Goal: Information Seeking & Learning: Understand process/instructions

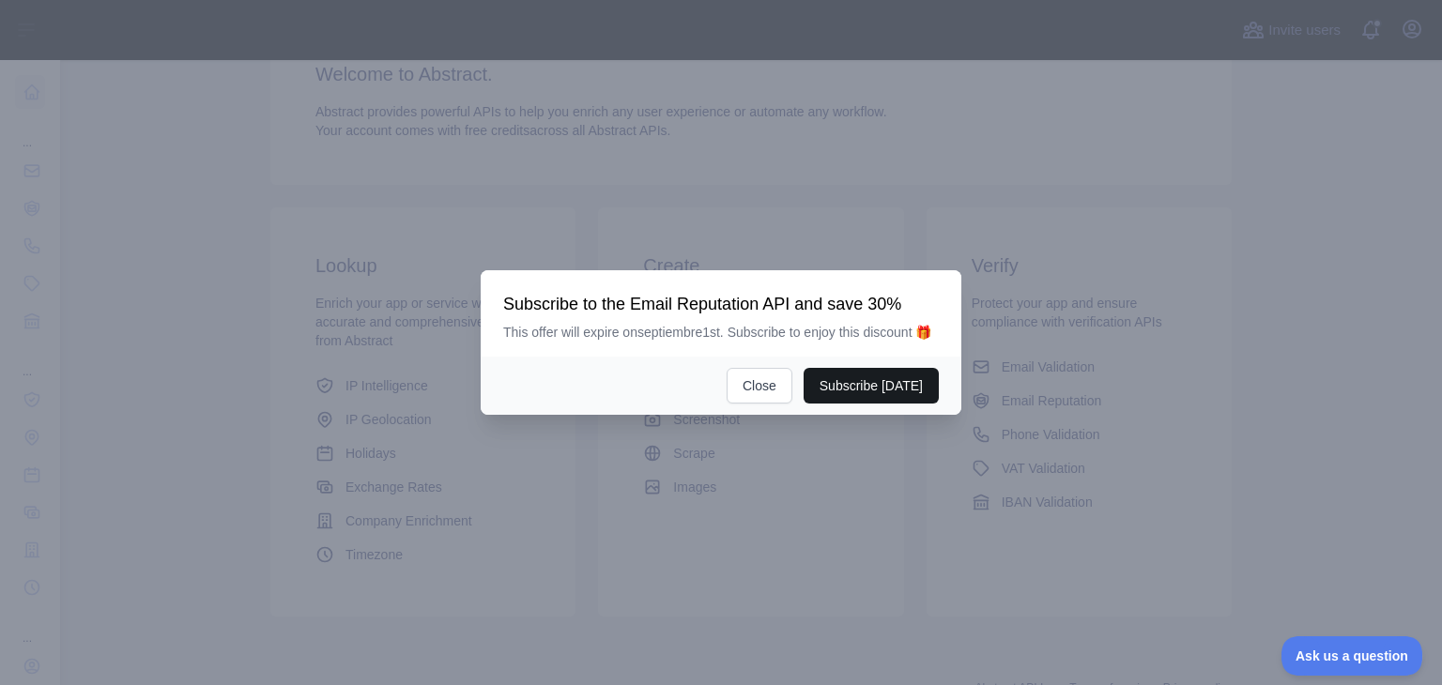
click at [811, 393] on button "Subscribe [DATE]" at bounding box center [871, 386] width 135 height 36
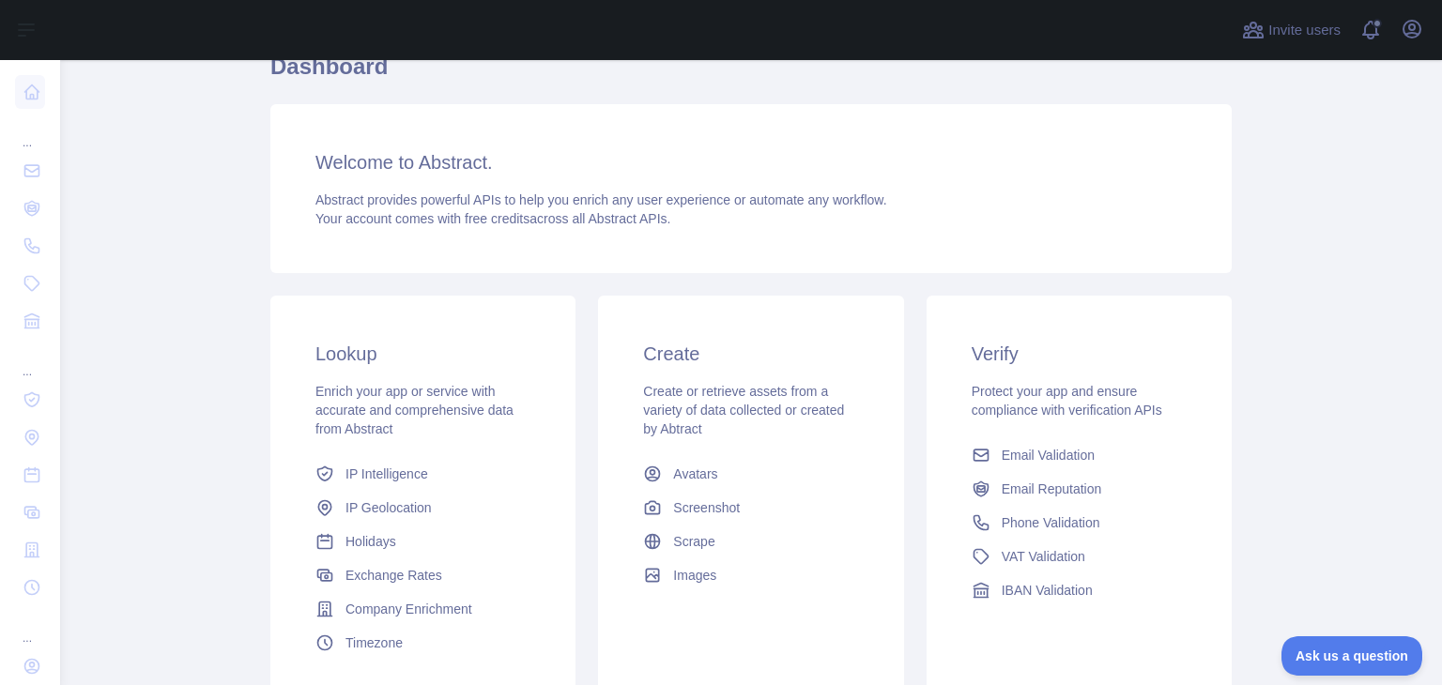
scroll to position [204, 0]
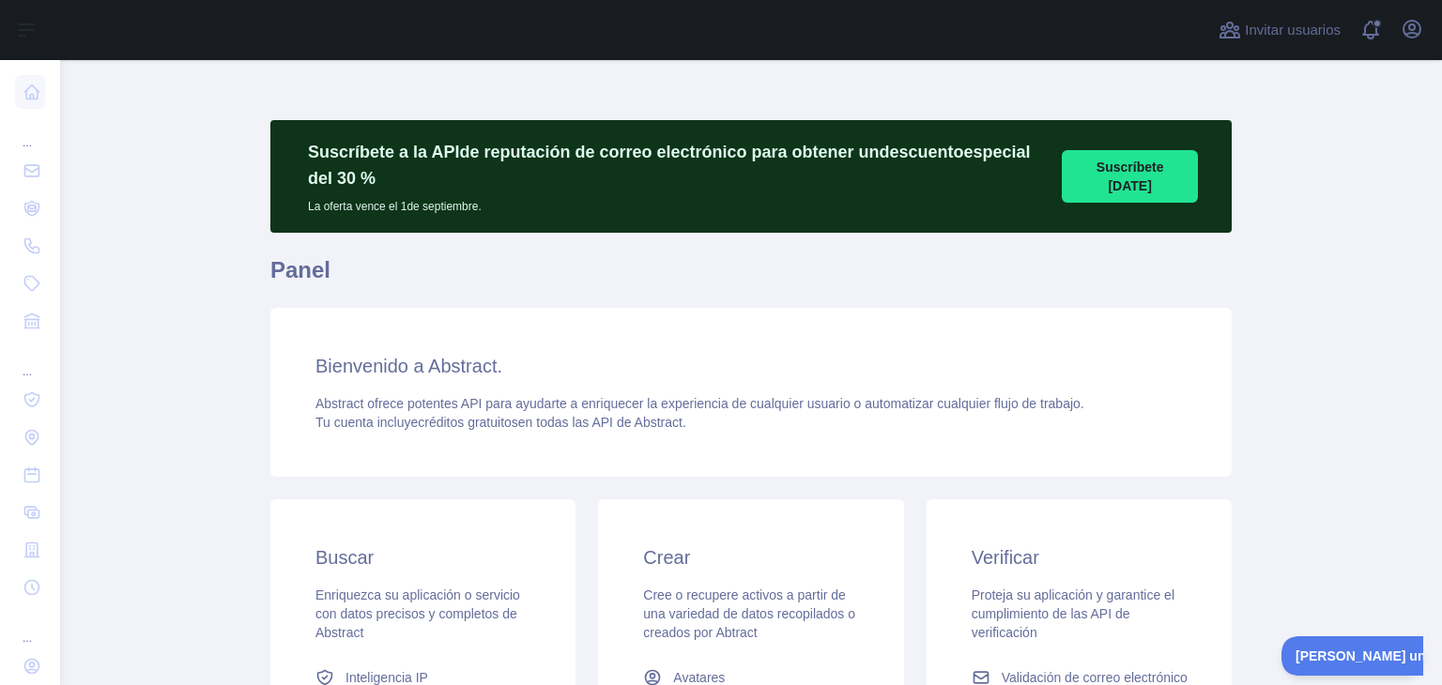
click at [687, 461] on div "Bienvenido a Abstract. Abstract ofrece potentes API para ayudarte a enriquecer …" at bounding box center [750, 392] width 961 height 169
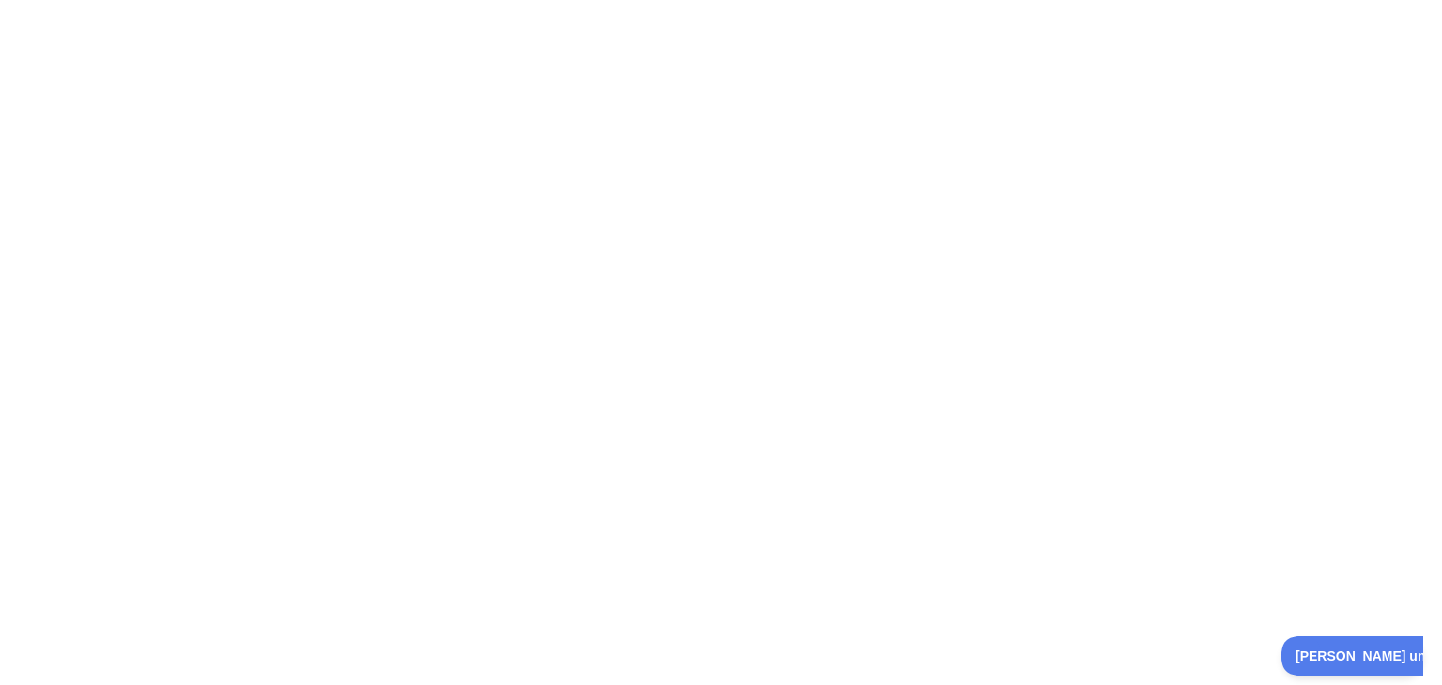
click at [368, 391] on div at bounding box center [721, 342] width 1442 height 685
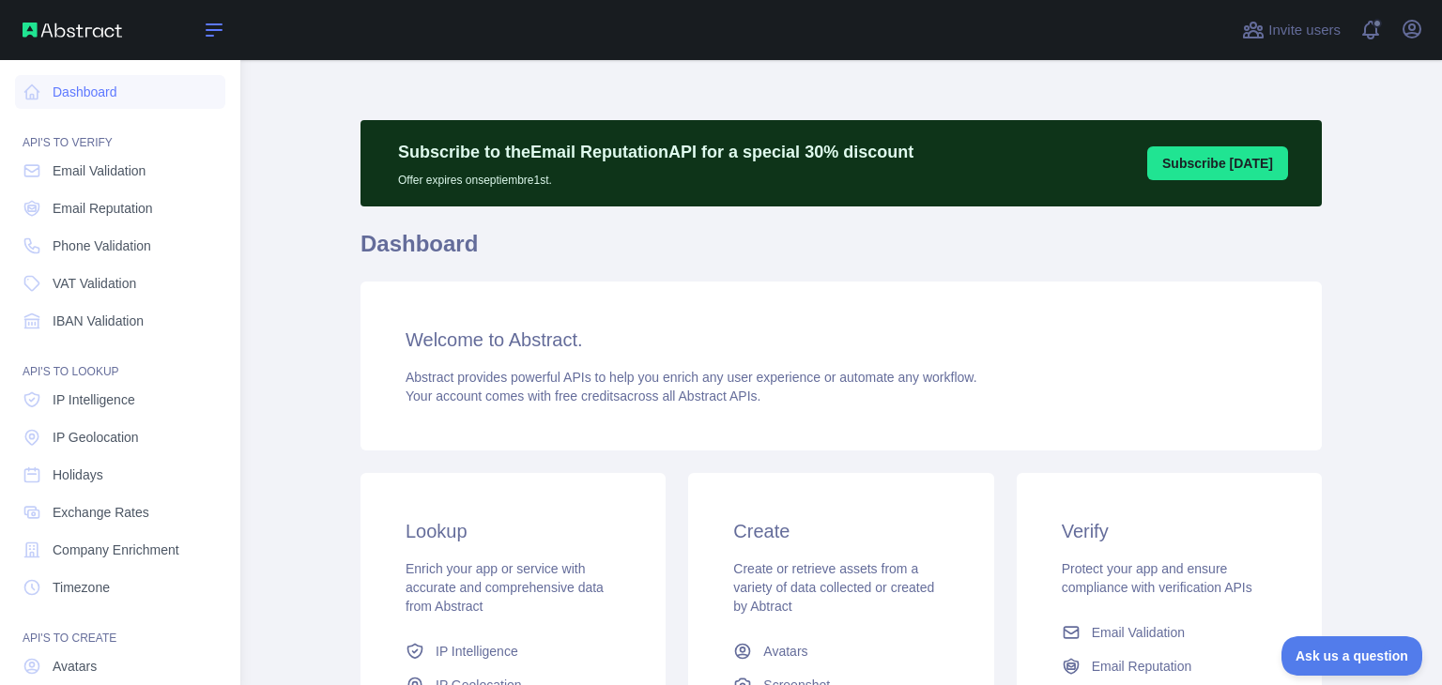
click at [219, 34] on icon at bounding box center [214, 30] width 23 height 23
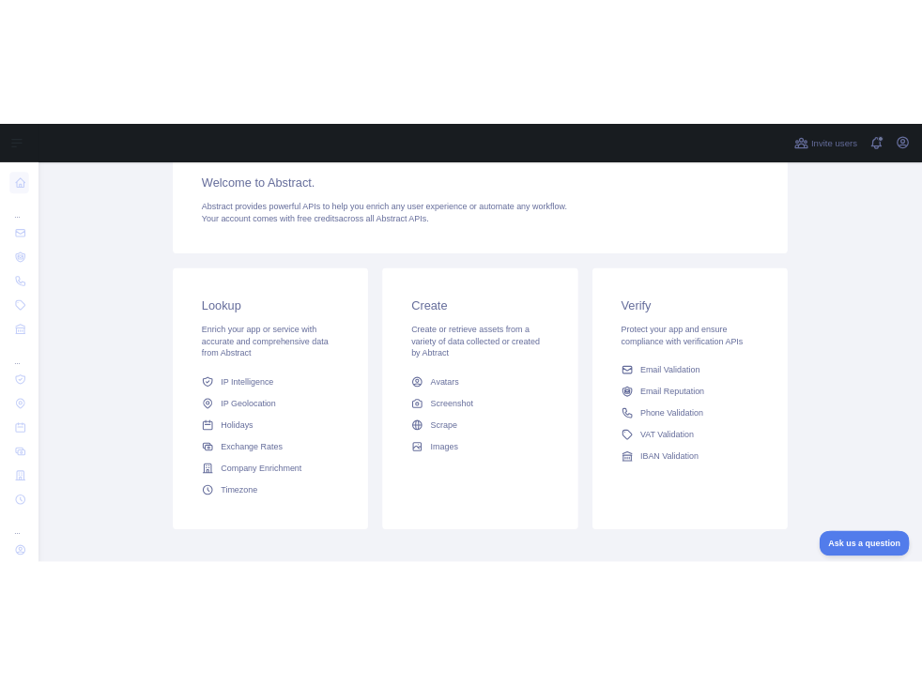
scroll to position [253, 0]
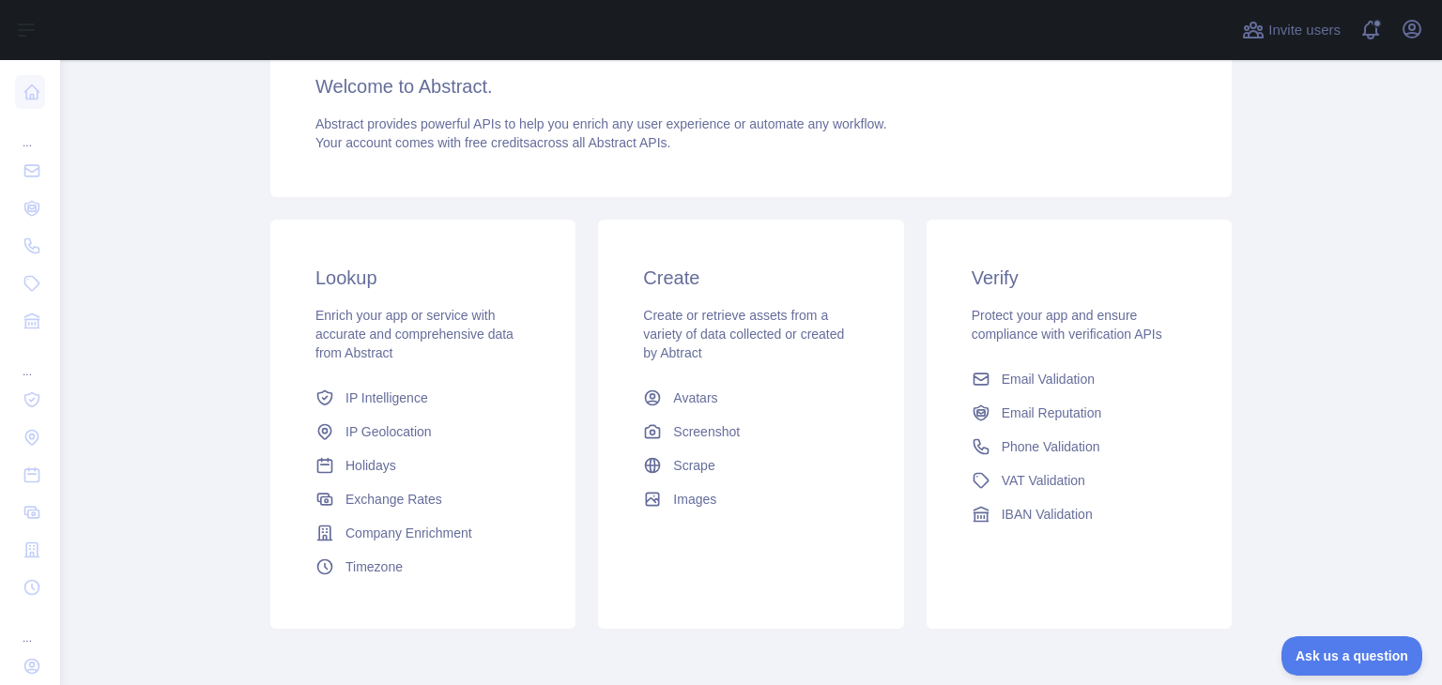
drag, startPoint x: 665, startPoint y: 507, endPoint x: 728, endPoint y: 614, distance: 124.6
click at [728, 614] on div "Create Create or retrieve assets from a variety of data collected or created by…" at bounding box center [750, 424] width 305 height 409
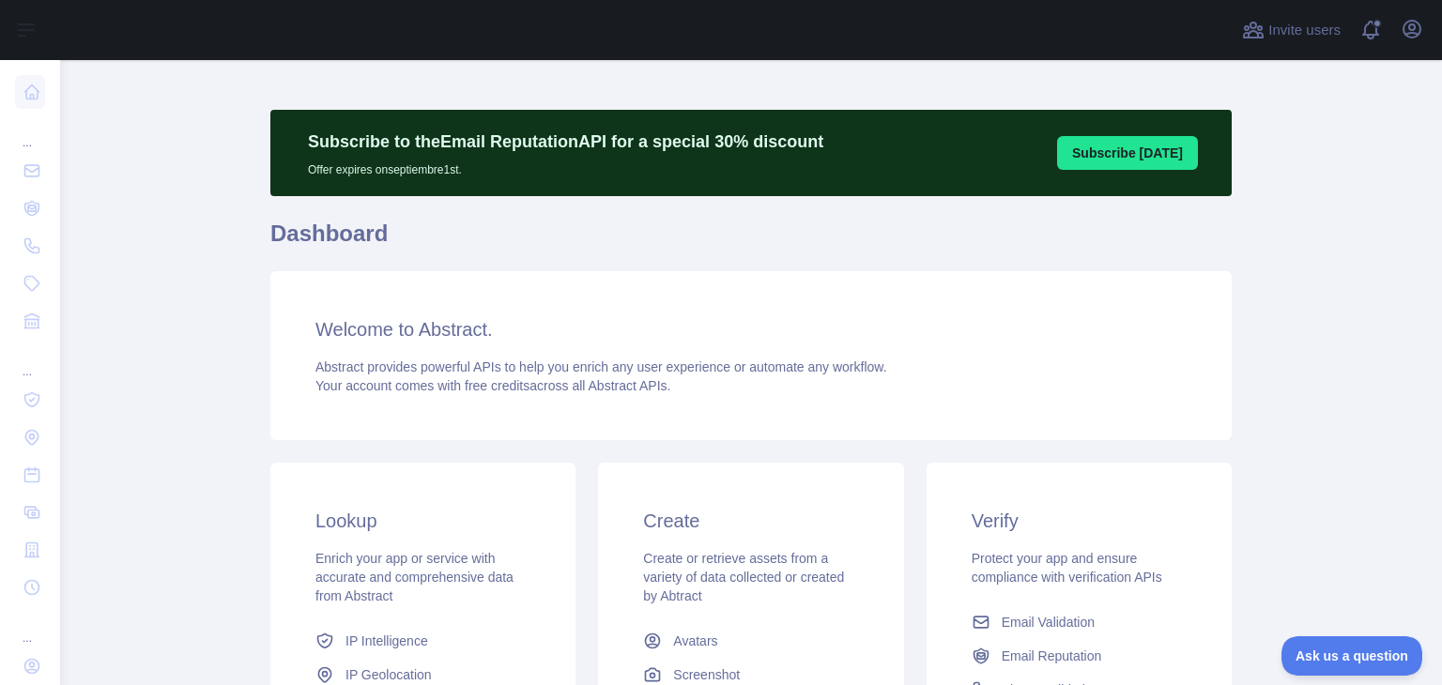
scroll to position [9, 0]
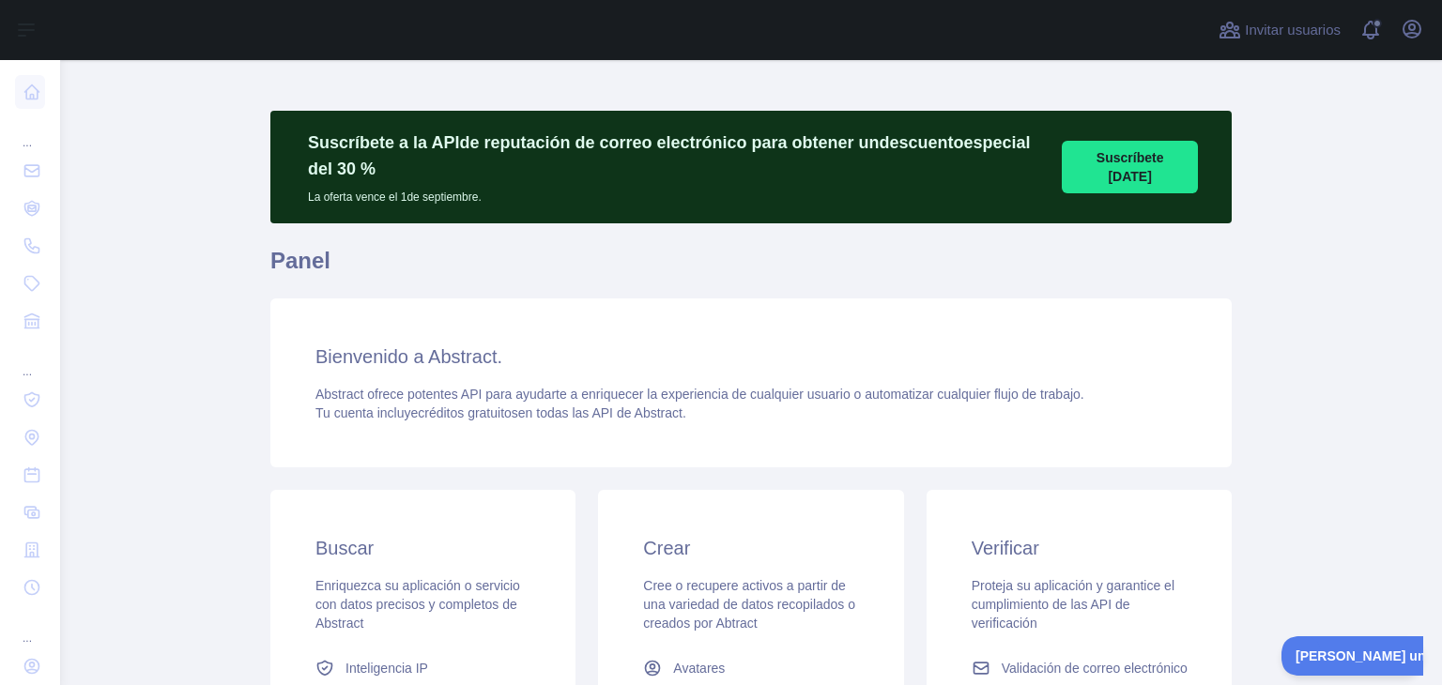
click at [659, 331] on div "Bienvenido a Abstract. Abstract ofrece potentes API para ayudarte a enriquecer …" at bounding box center [750, 383] width 961 height 169
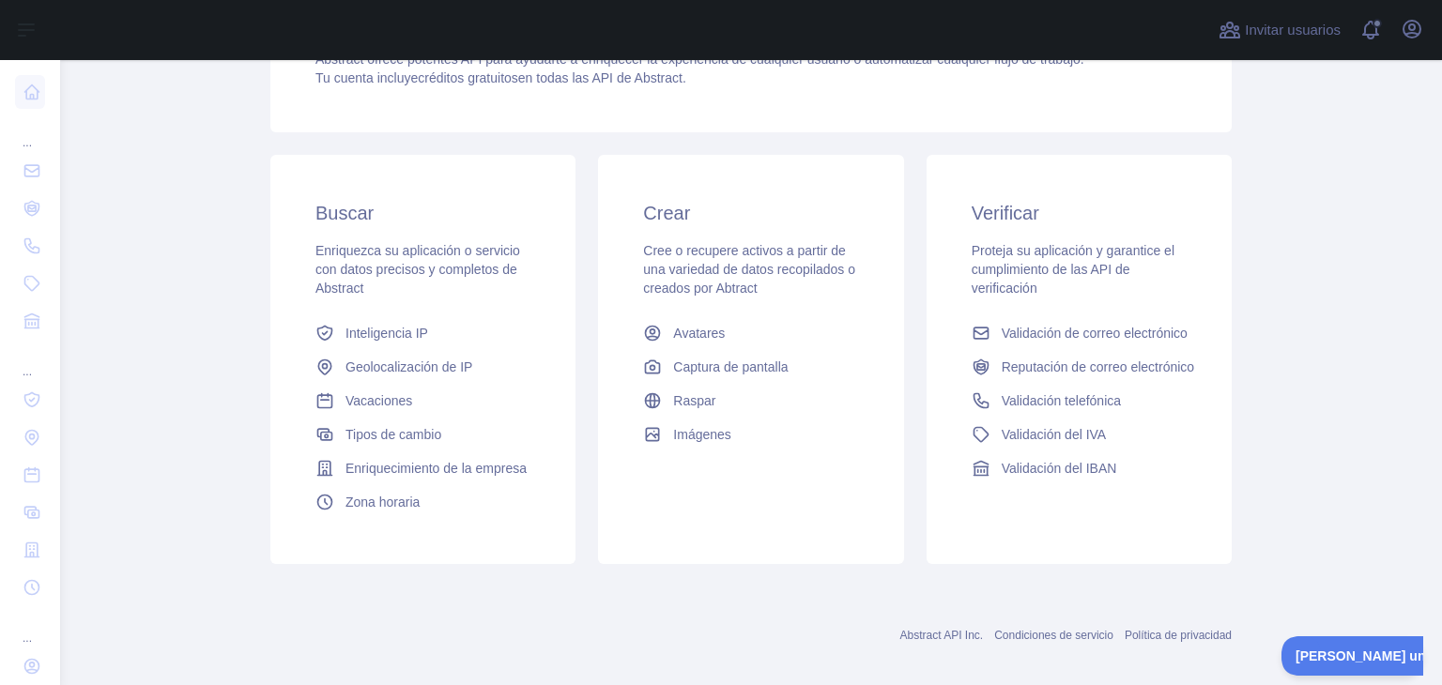
scroll to position [362, 0]
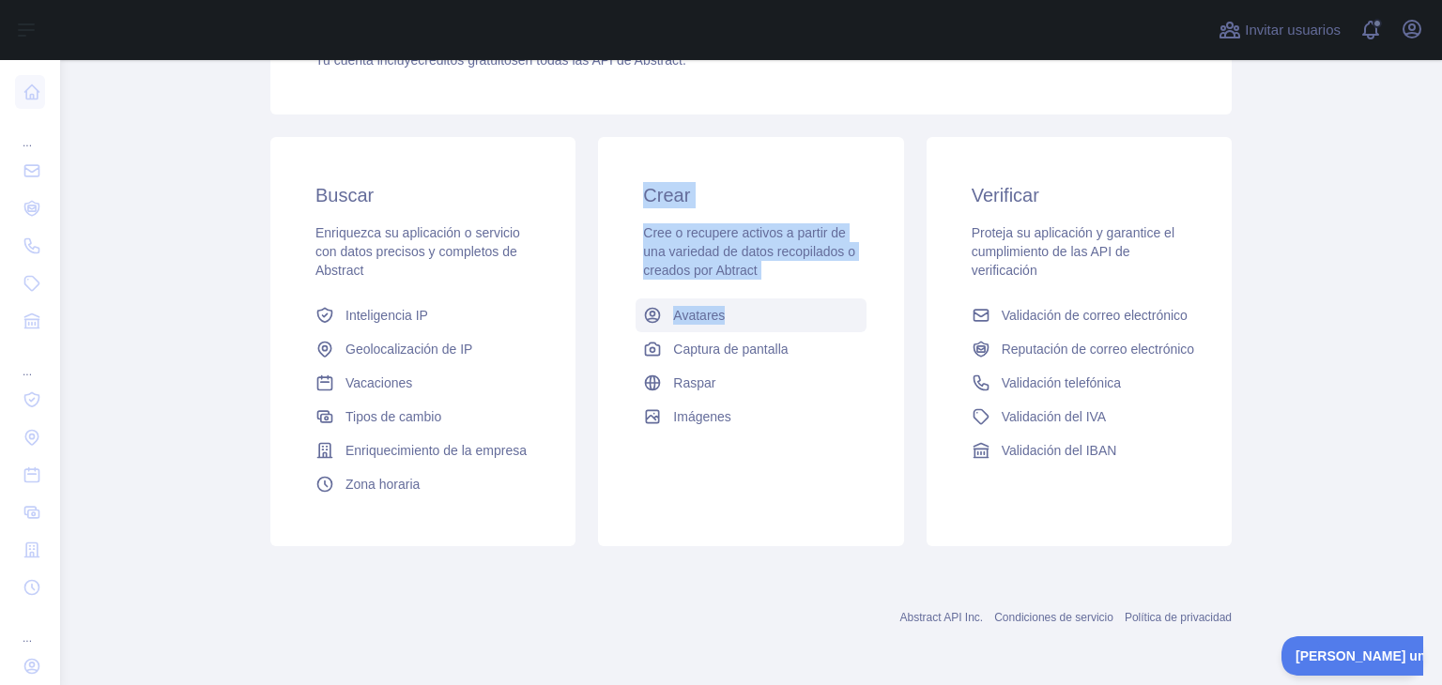
drag, startPoint x: 610, startPoint y: 204, endPoint x: 714, endPoint y: 324, distance: 159.0
click at [714, 324] on div "Crear Cree o recupere activos a partir de una variedad de datos recopilados o c…" at bounding box center [750, 308] width 305 height 342
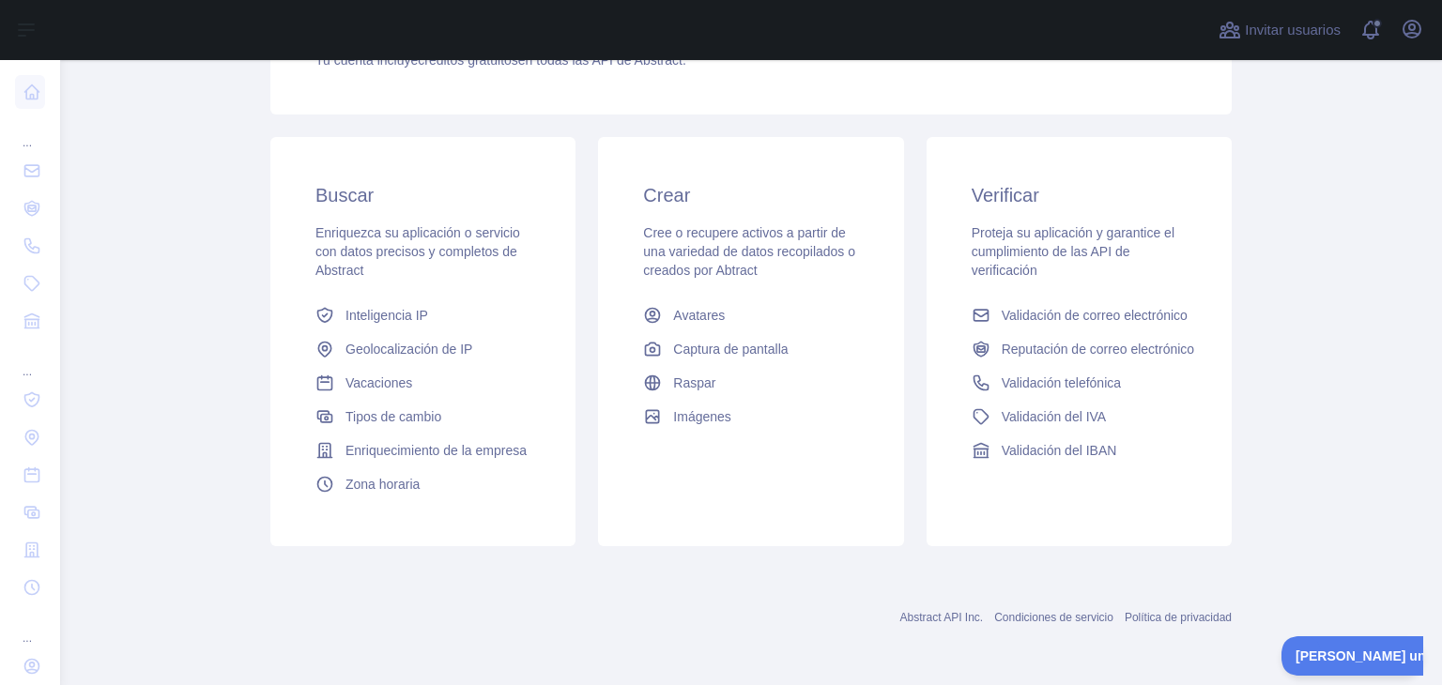
click at [746, 511] on div "Crear Cree o recupere activos a partir de una variedad de datos recopilados o c…" at bounding box center [750, 341] width 305 height 409
click at [1076, 309] on font "Validación de correo electrónico" at bounding box center [1095, 315] width 186 height 15
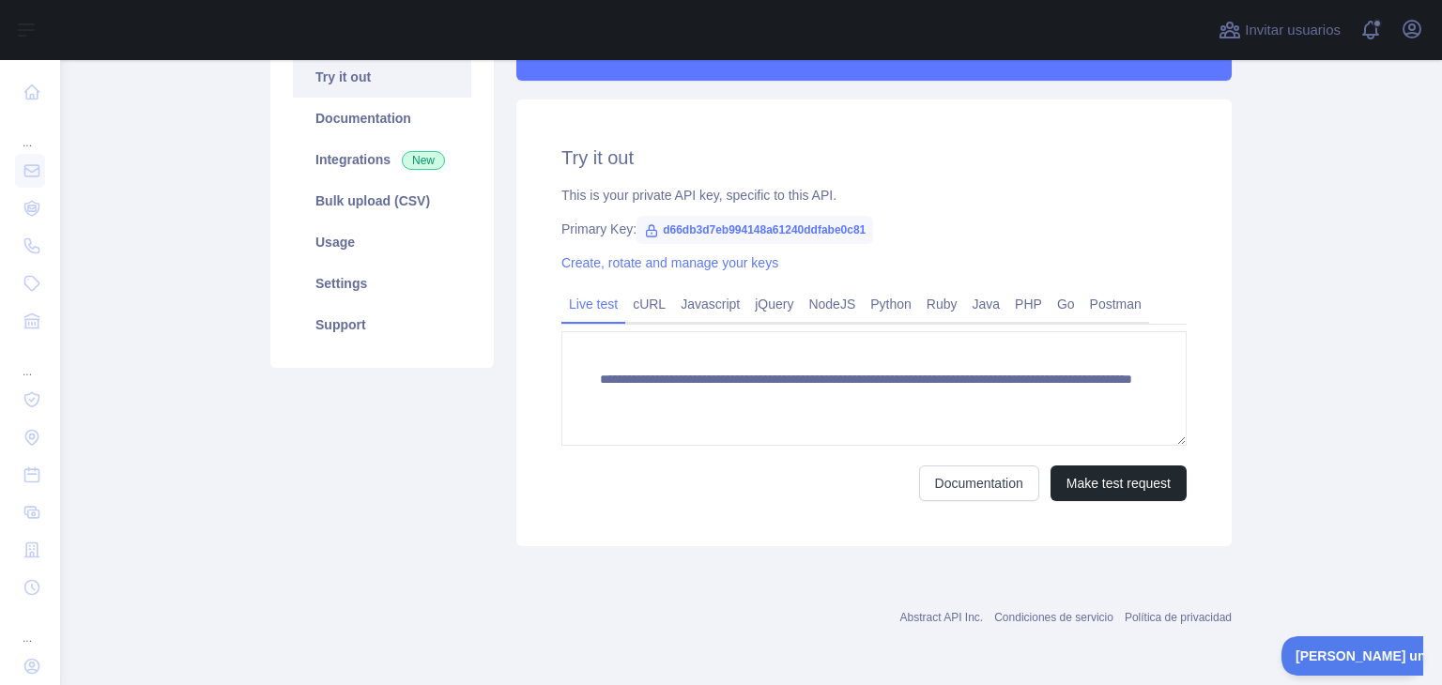
scroll to position [229, 0]
click at [1082, 309] on link "Postman" at bounding box center [1115, 304] width 67 height 30
click at [1076, 309] on div "**********" at bounding box center [873, 323] width 715 height 447
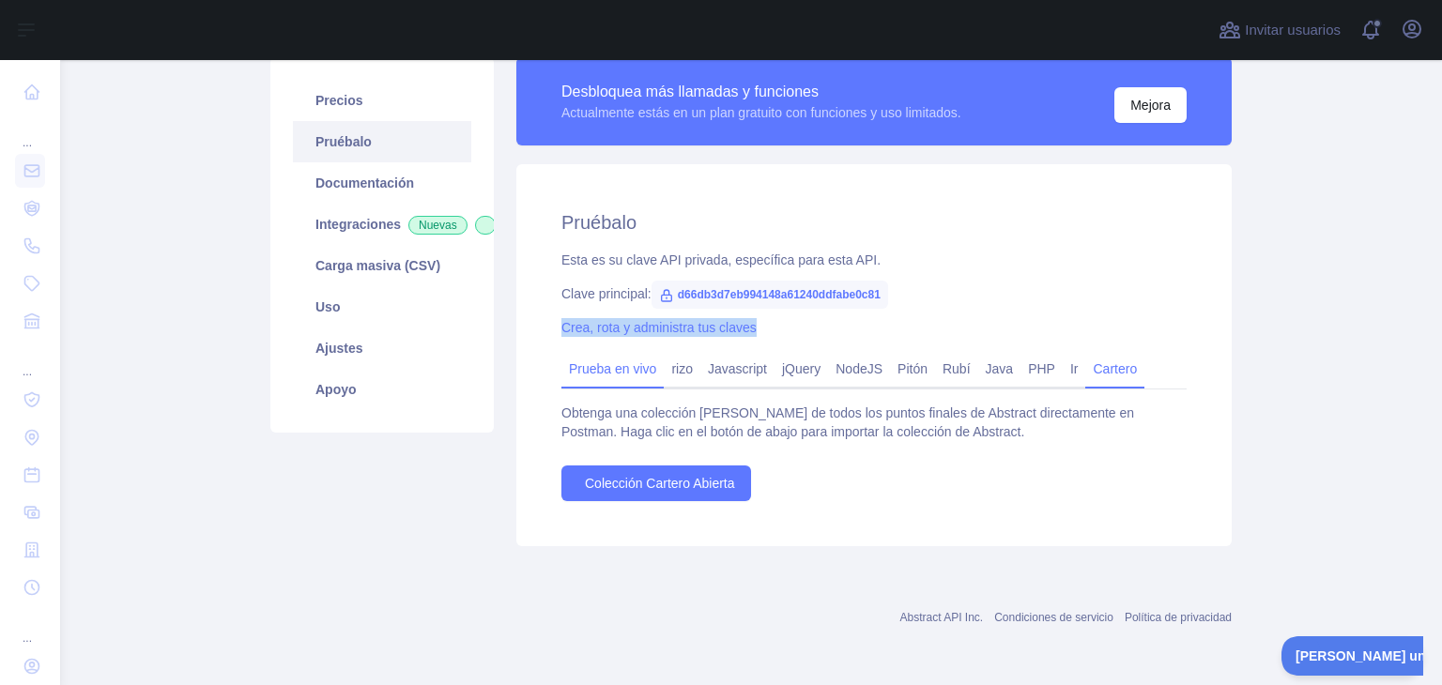
click at [618, 379] on link "Prueba en vivo" at bounding box center [612, 369] width 102 height 30
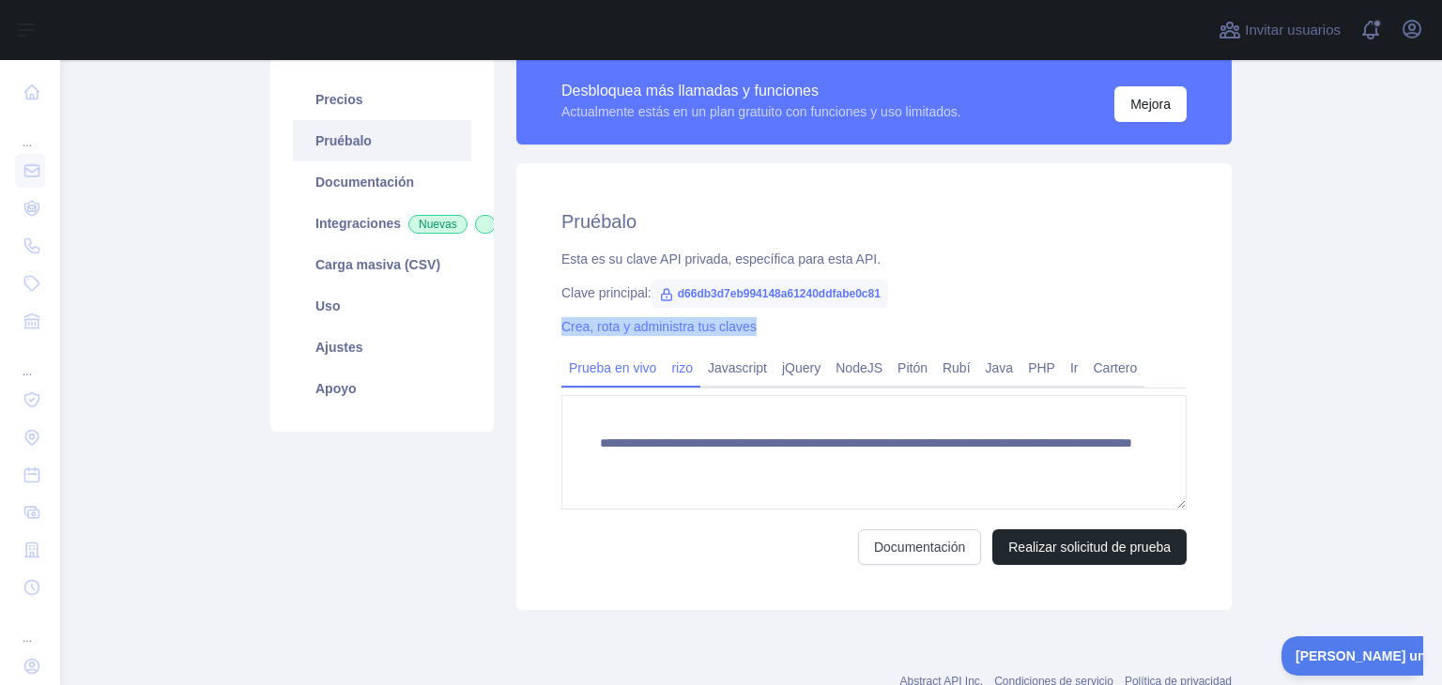
click at [687, 358] on link "rizo" at bounding box center [682, 368] width 37 height 30
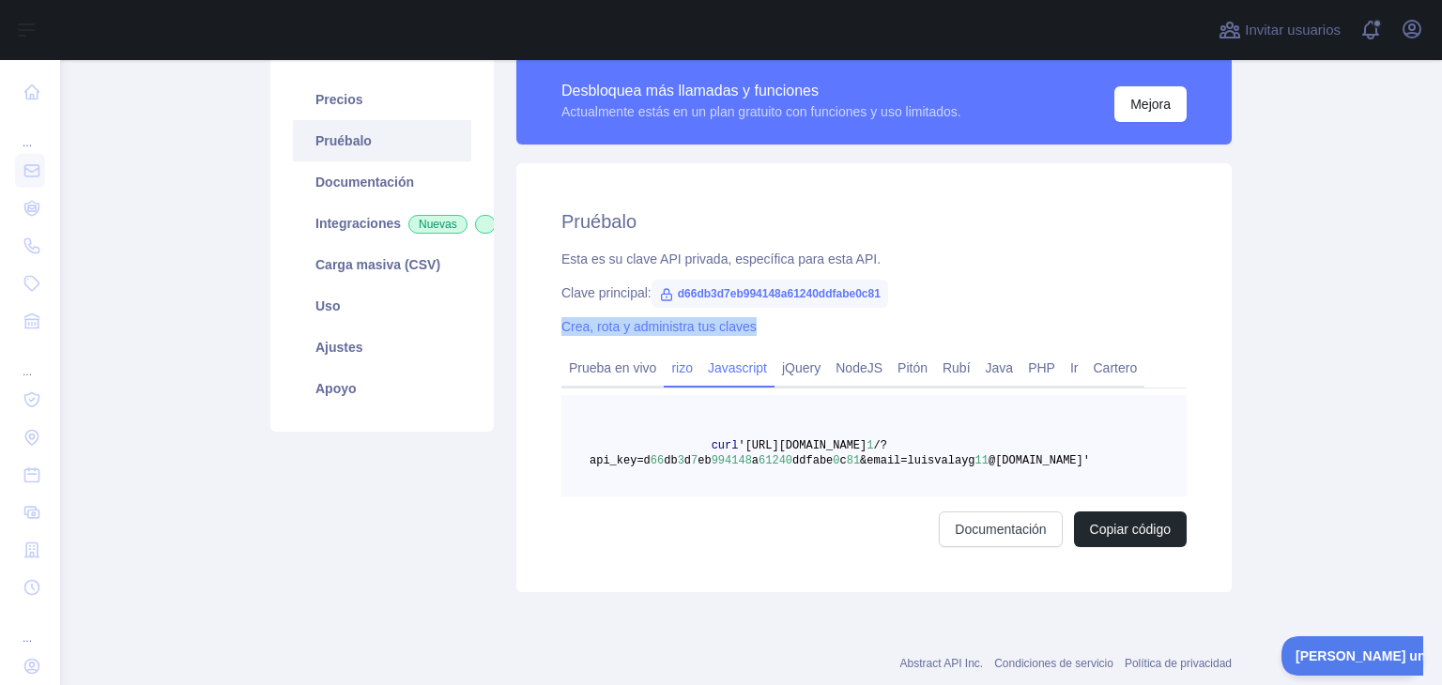
click at [718, 371] on font "Javascript" at bounding box center [737, 367] width 59 height 15
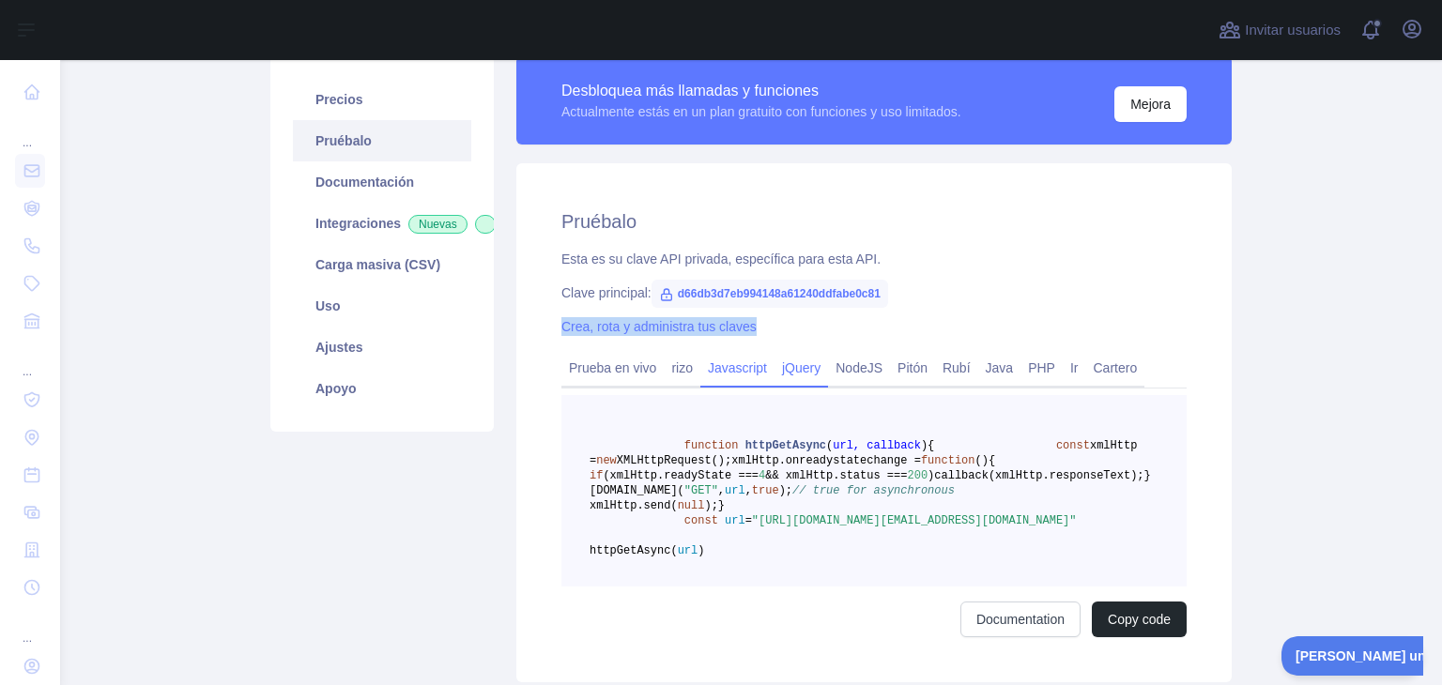
click at [805, 360] on font "jQuery" at bounding box center [801, 367] width 38 height 15
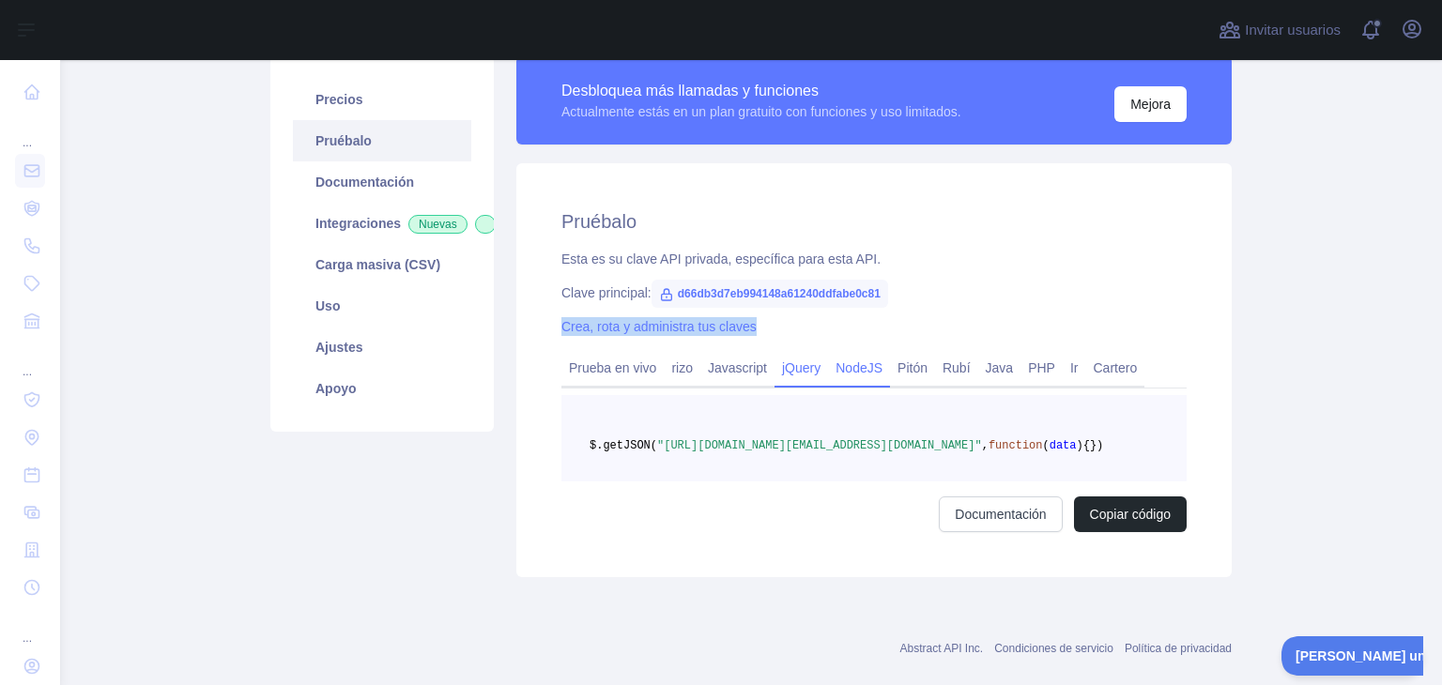
click at [835, 366] on font "NodeJS" at bounding box center [858, 367] width 47 height 15
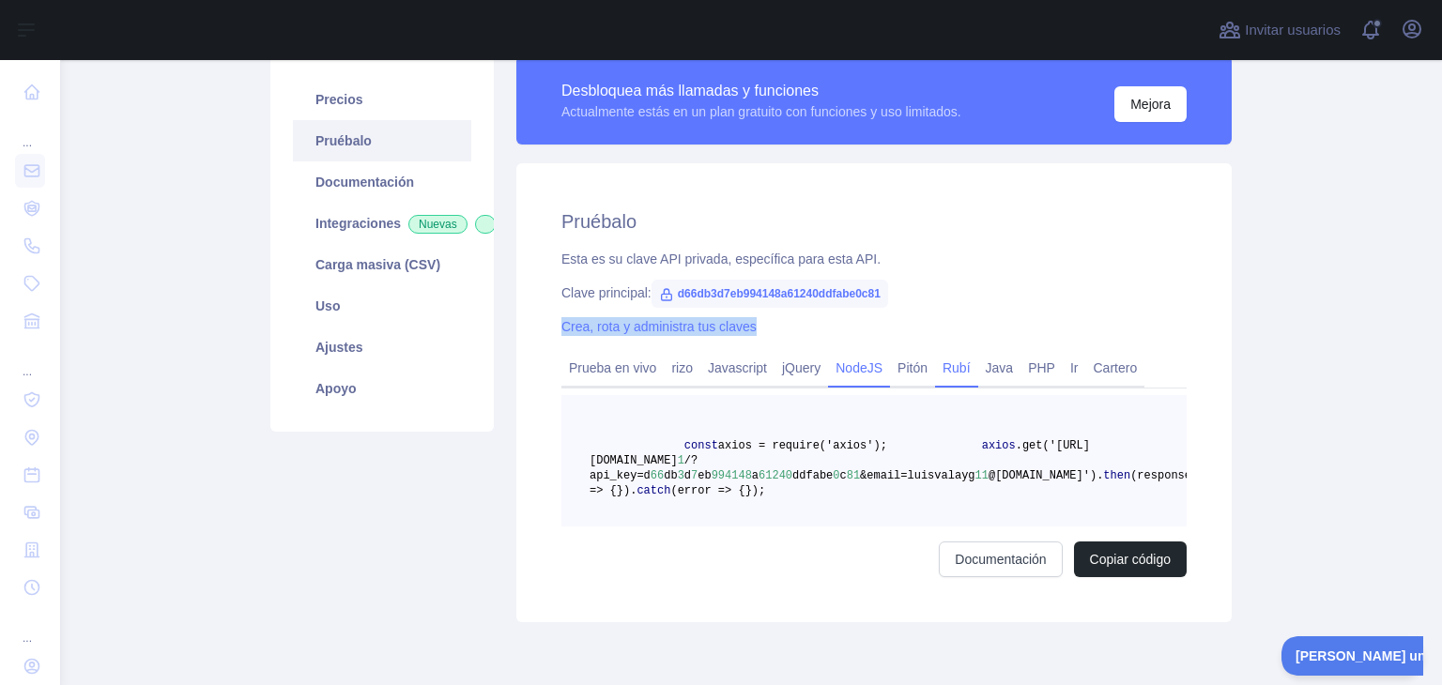
click at [935, 372] on link "Rubí" at bounding box center [956, 368] width 43 height 30
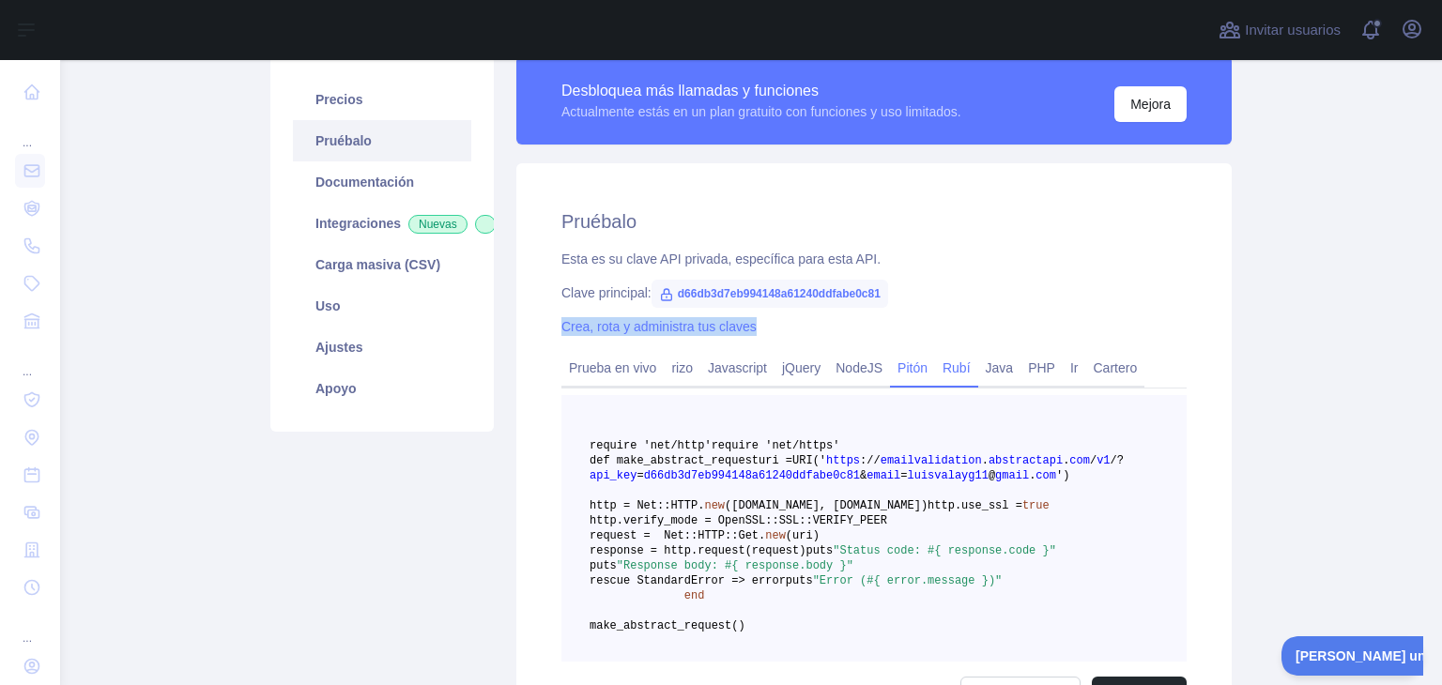
click at [905, 372] on font "Pitón" at bounding box center [912, 367] width 30 height 15
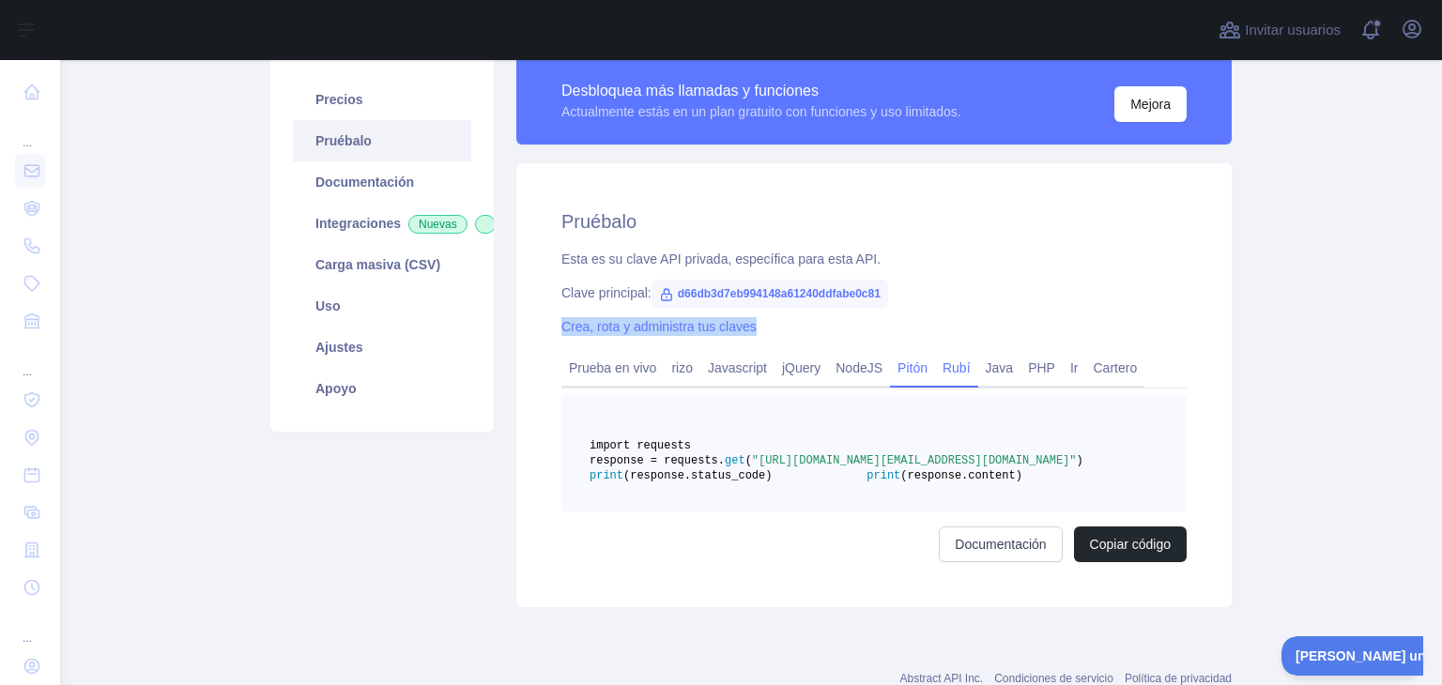
click at [960, 371] on font "Rubí" at bounding box center [956, 367] width 28 height 15
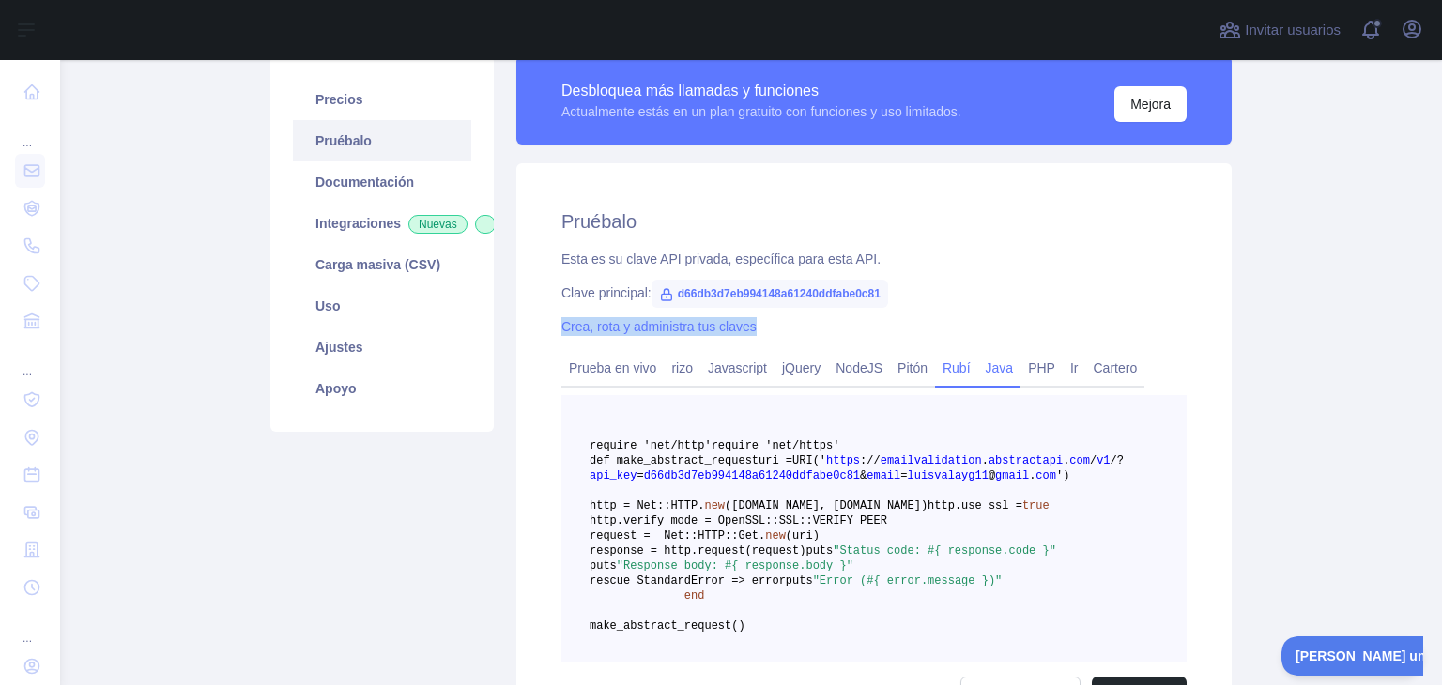
click at [995, 373] on font "Java" at bounding box center [1000, 367] width 28 height 15
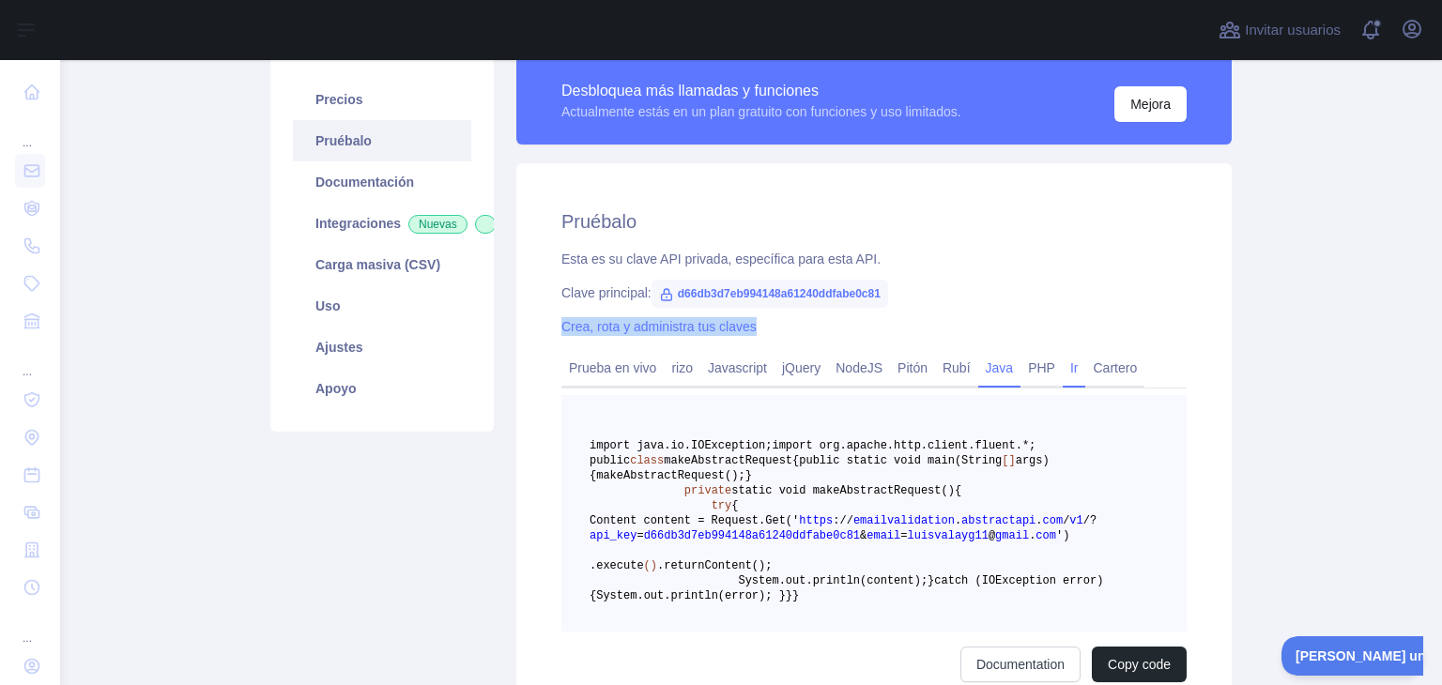
click at [1063, 380] on link "Ir" at bounding box center [1074, 368] width 23 height 30
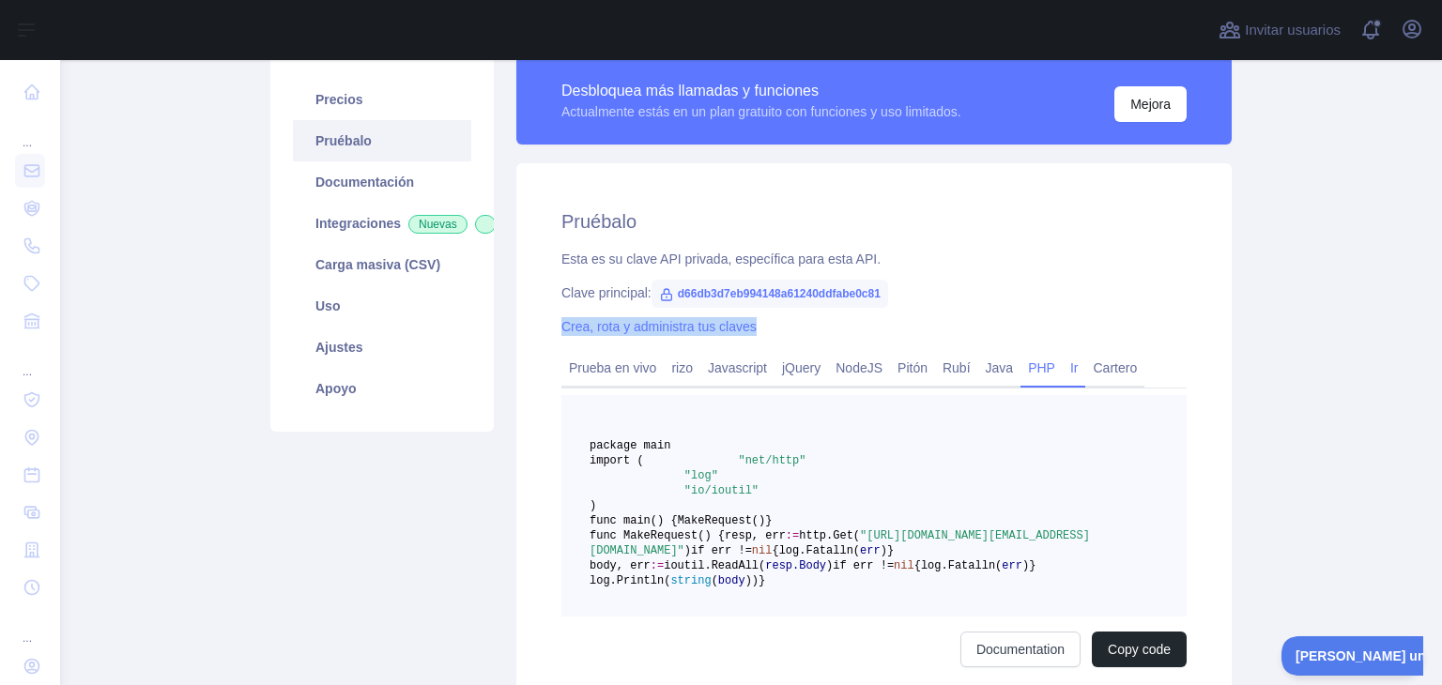
click at [1040, 383] on link "PHP" at bounding box center [1041, 368] width 42 height 30
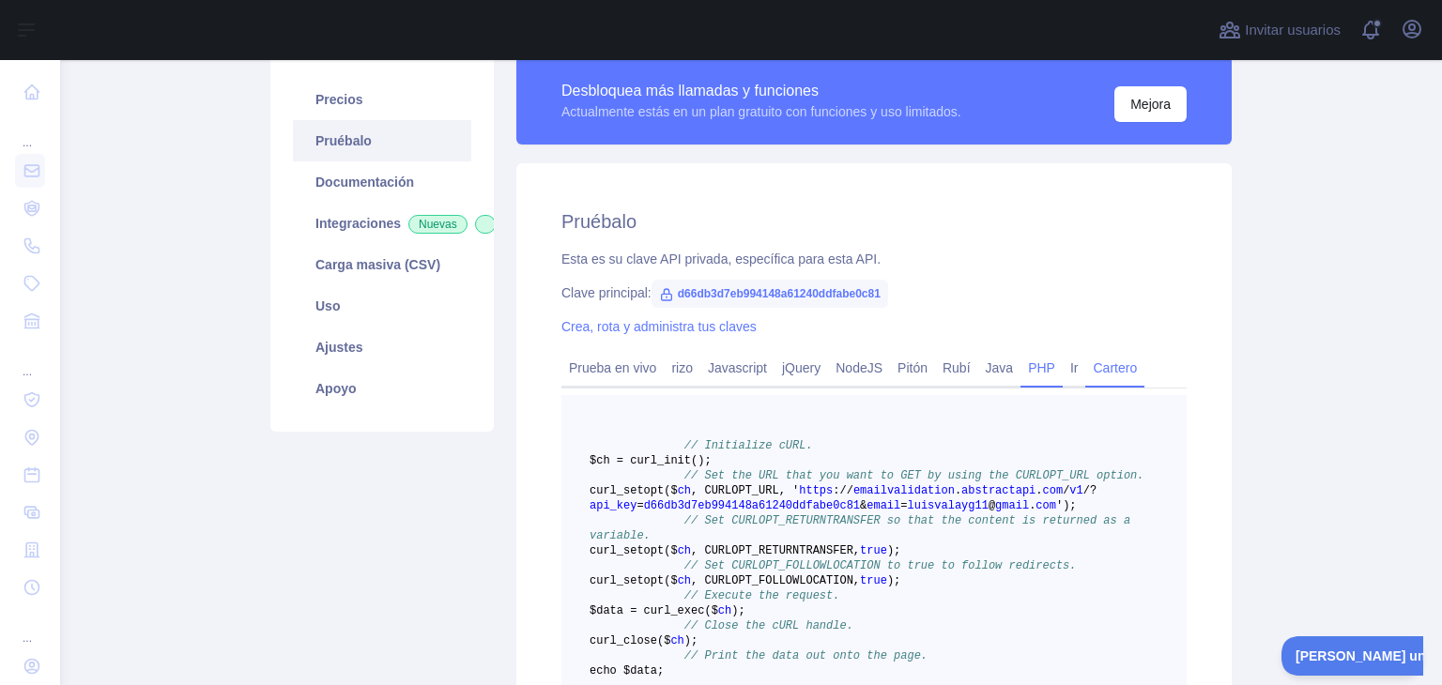
click at [1110, 388] on div "Cartero" at bounding box center [1114, 373] width 59 height 29
click at [1101, 387] on div "Cartero" at bounding box center [1114, 373] width 59 height 29
click at [1102, 381] on link "Cartero" at bounding box center [1114, 368] width 59 height 30
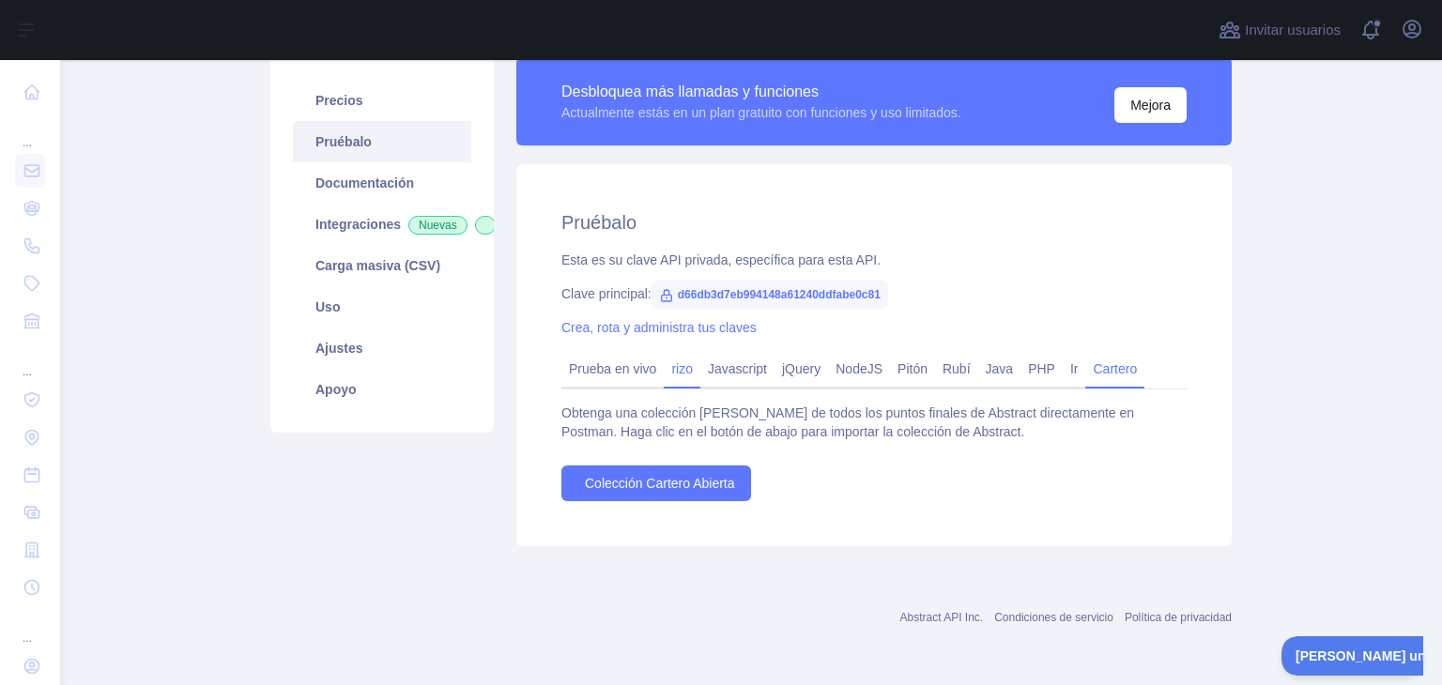
click at [671, 375] on font "rizo" at bounding box center [682, 368] width 22 height 15
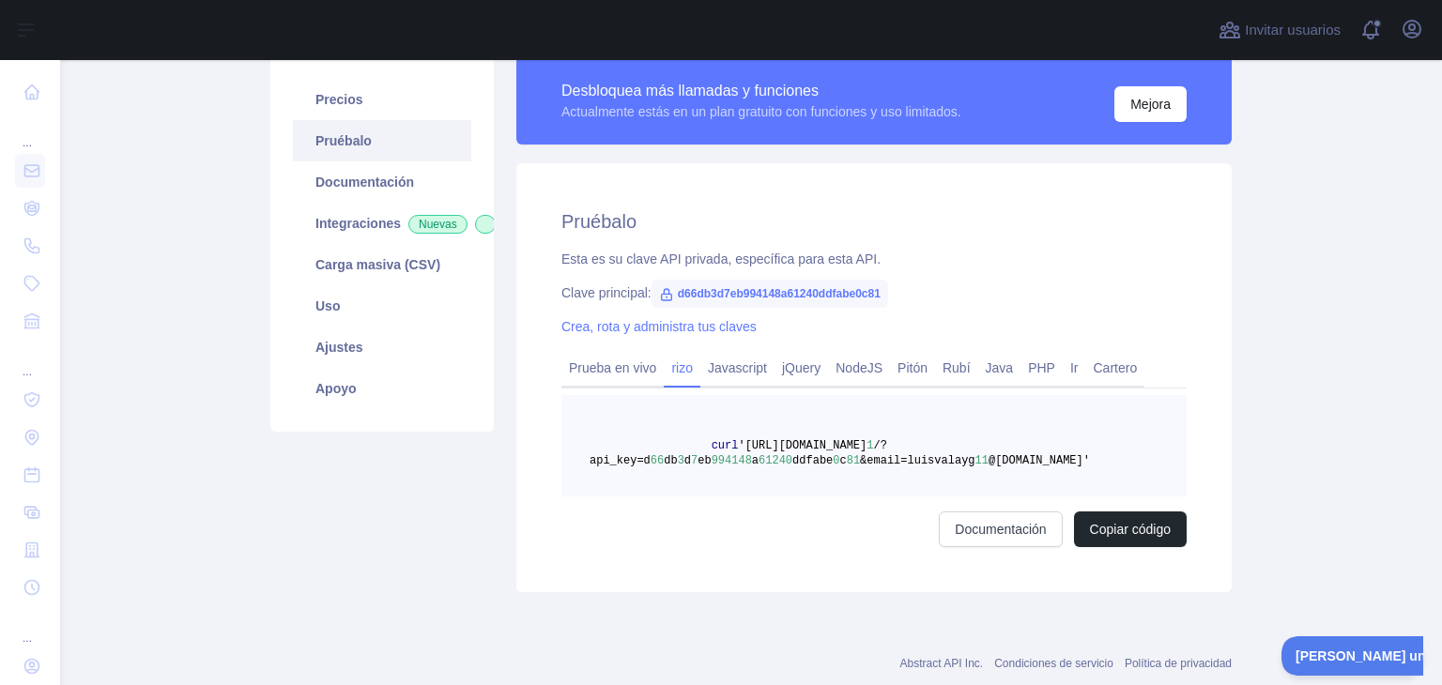
click at [725, 291] on font "d66db3d7eb994148a61240ddfabe0c81" at bounding box center [779, 293] width 203 height 13
click at [651, 292] on span "d66db3d7eb994148a61240ddfabe0c81" at bounding box center [769, 294] width 237 height 28
drag, startPoint x: 667, startPoint y: 292, endPoint x: 890, endPoint y: 291, distance: 222.5
click at [890, 291] on div "Clave principal: d66db3d7eb994148a61240ddfabe0c81" at bounding box center [873, 292] width 625 height 19
click at [680, 331] on font "Crea, rota y administra tus claves" at bounding box center [658, 326] width 195 height 15
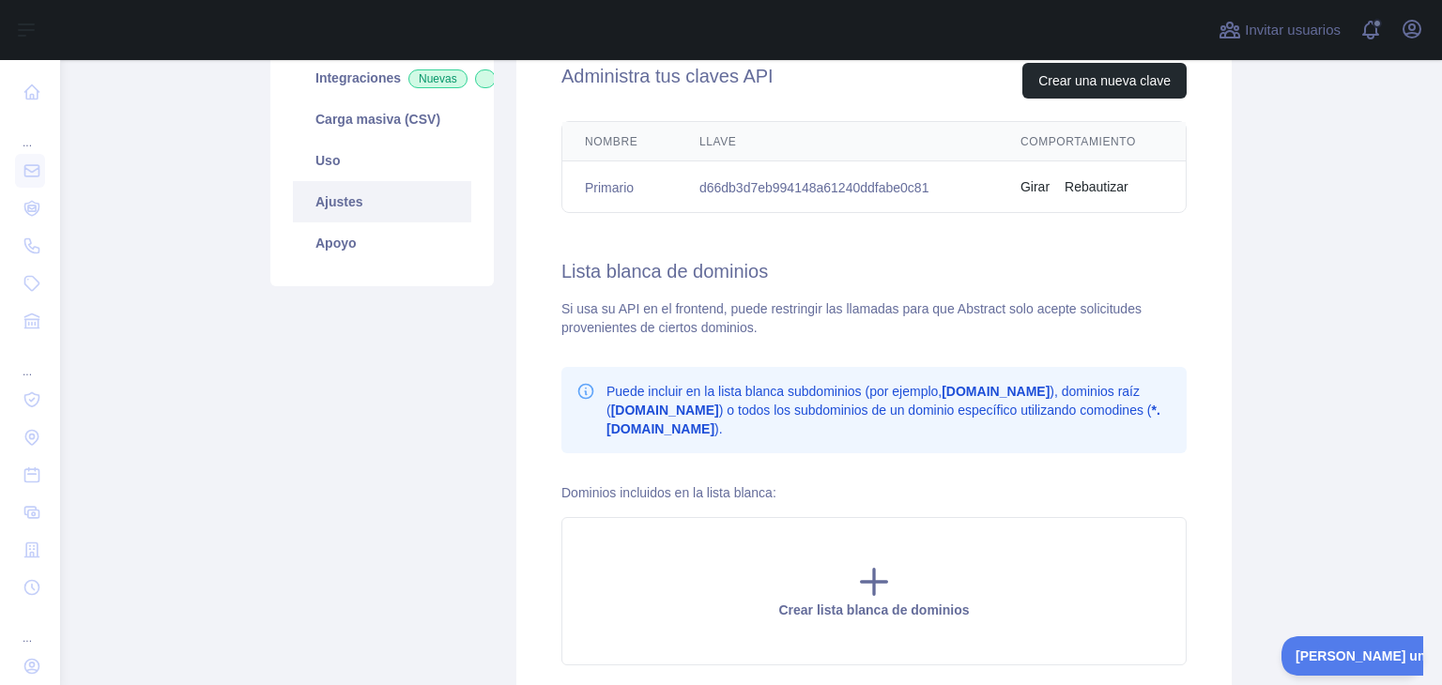
scroll to position [375, 0]
click at [362, 84] on font "Integraciones" at bounding box center [357, 76] width 85 height 15
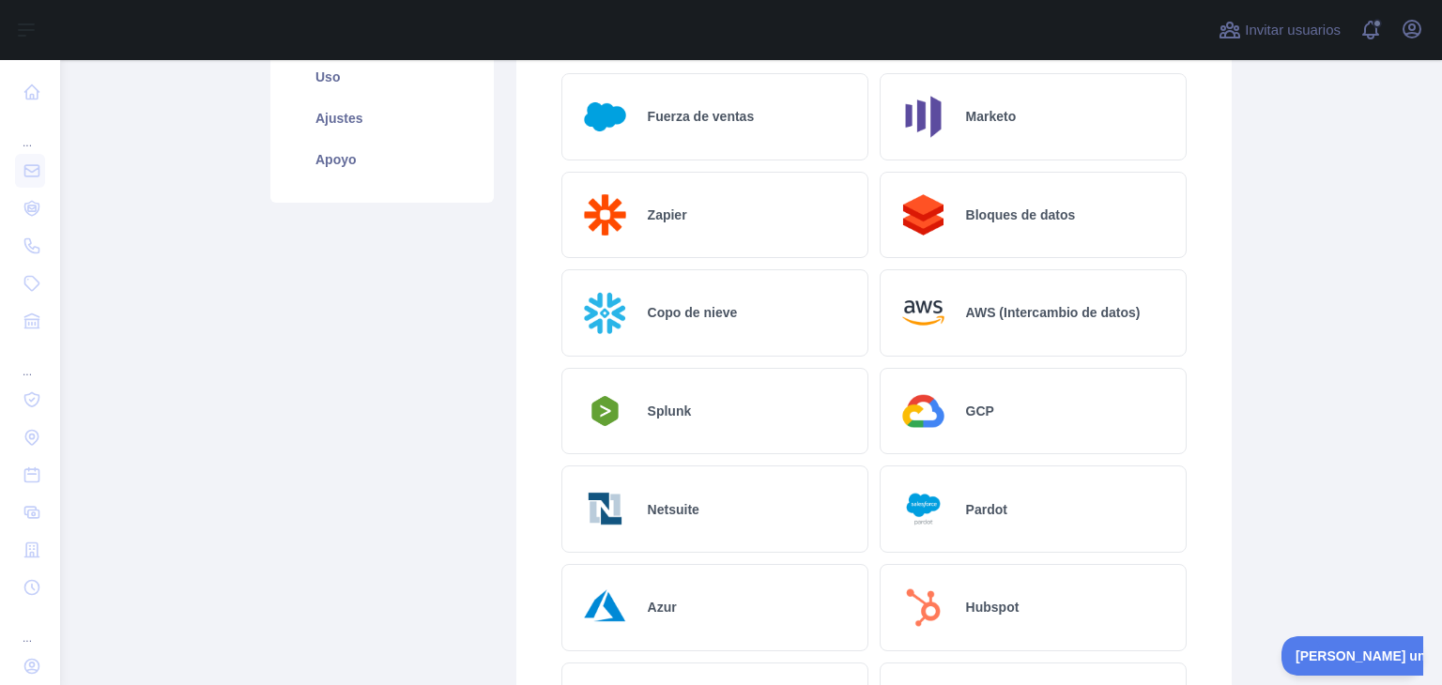
scroll to position [466, 0]
